Goal: Check status: Check status

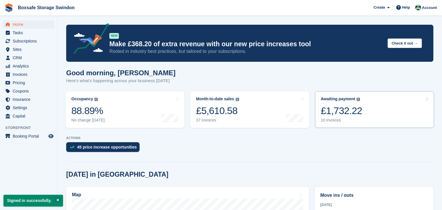
click at [392, 110] on link "Awaiting payment The total outstanding balance on all open invoices. £1,732.22 …" at bounding box center [374, 109] width 119 height 37
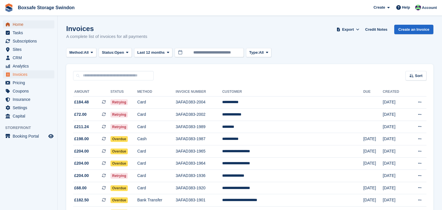
click at [22, 28] on span "Home" at bounding box center [30, 24] width 35 height 8
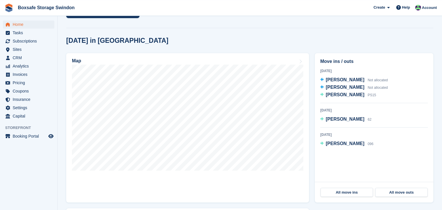
scroll to position [135, 0]
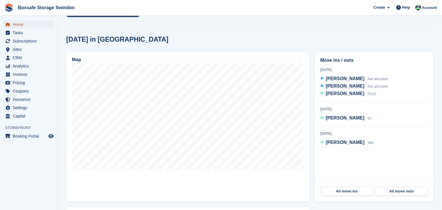
click at [28, 21] on span "Home" at bounding box center [30, 24] width 35 height 8
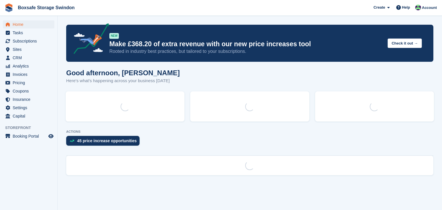
scroll to position [0, 0]
